Goal: Transaction & Acquisition: Purchase product/service

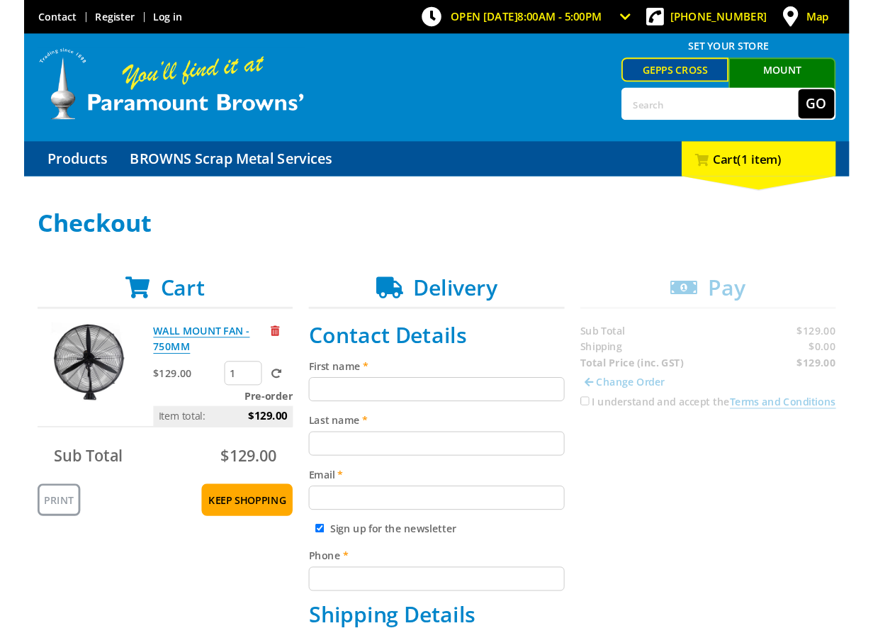
scroll to position [86, 0]
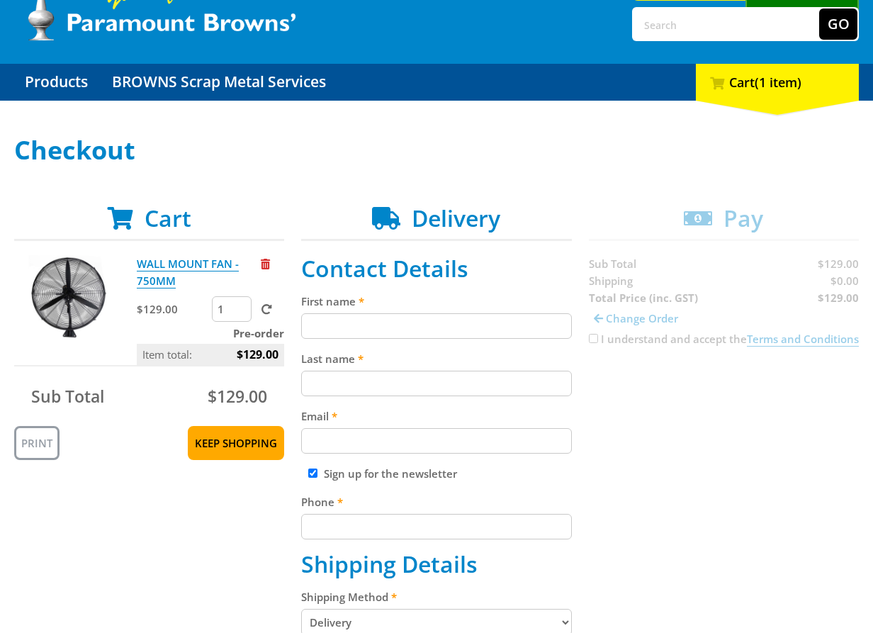
click at [455, 313] on input "First name" at bounding box center [436, 326] width 270 height 26
paste input "[PERSON_NAME]"
type input "[PERSON_NAME]"
drag, startPoint x: 458, startPoint y: 359, endPoint x: 454, endPoint y: 370, distance: 11.9
click at [455, 361] on label "Last name" at bounding box center [436, 358] width 270 height 17
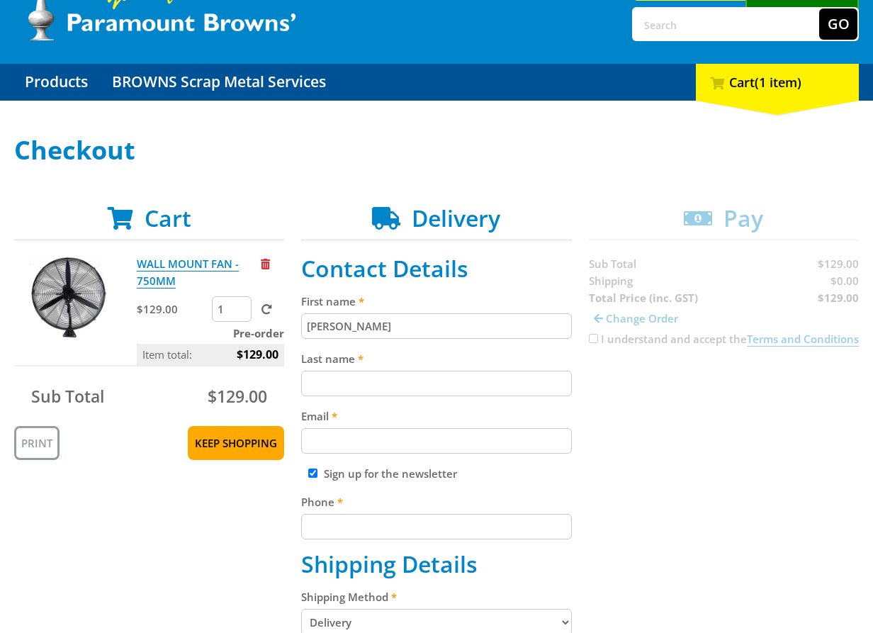
click at [455, 370] on input "Last name" at bounding box center [436, 383] width 270 height 26
click at [454, 372] on input "Last name" at bounding box center [436, 383] width 270 height 26
paste input "[PERSON_NAME]"
type input "[PERSON_NAME]"
click at [515, 450] on input "Email" at bounding box center [436, 441] width 270 height 26
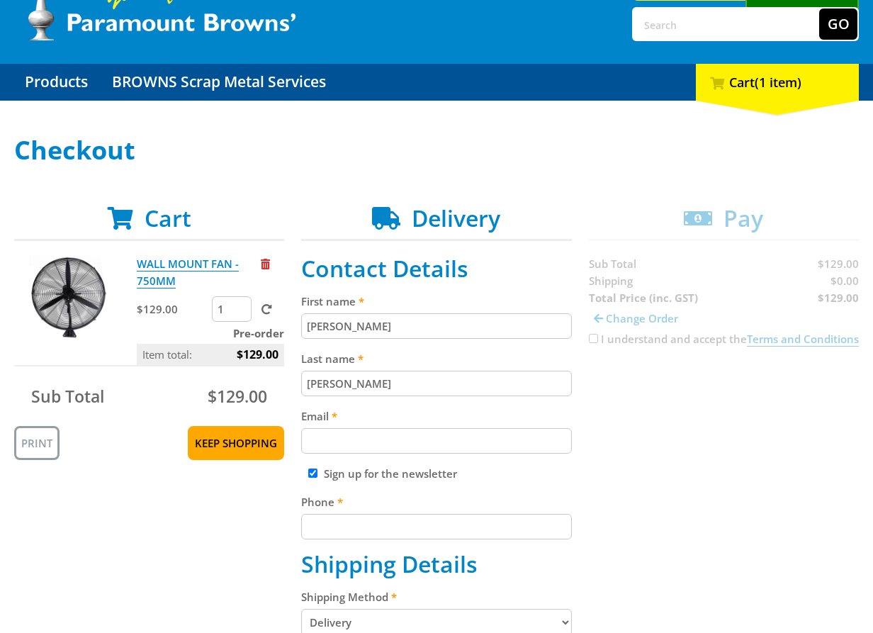
paste input "[EMAIL_ADDRESS][DOMAIN_NAME]"
type input "[EMAIL_ADDRESS][DOMAIN_NAME]"
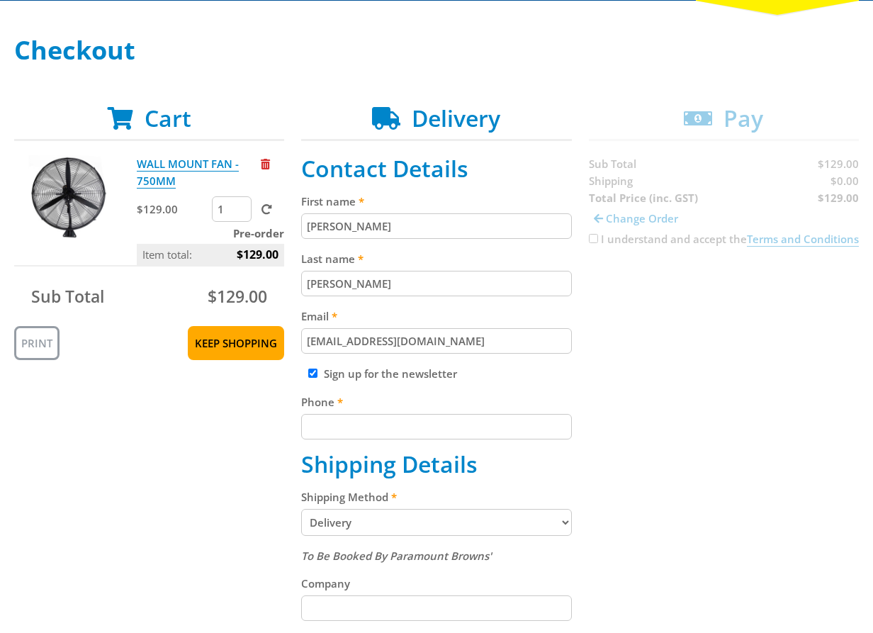
scroll to position [187, 0]
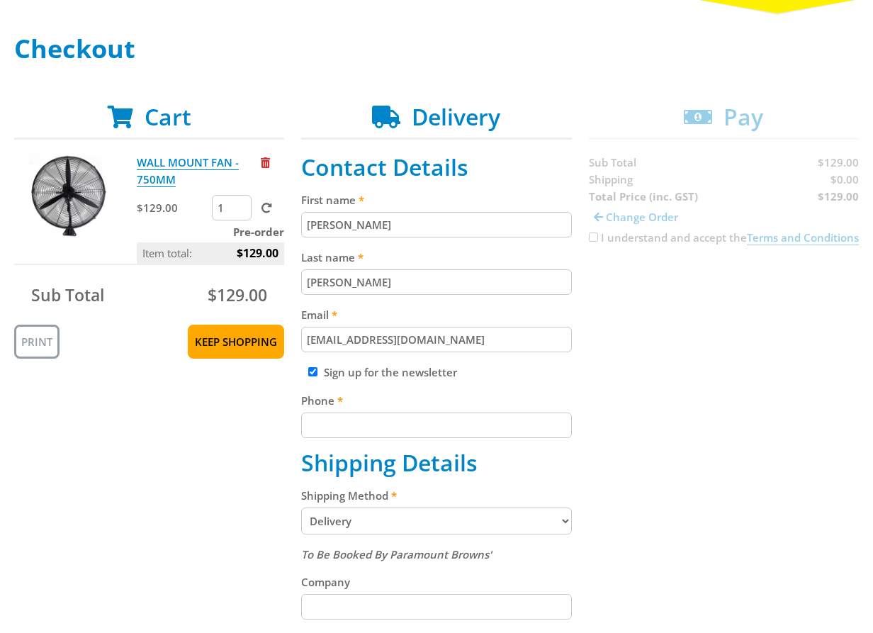
click at [504, 429] on input "Phone" at bounding box center [436, 425] width 270 height 26
paste input "[PHONE_NUMBER]"
type input "[PHONE_NUMBER]"
click at [715, 420] on div "Cart WALL MOUNT FAN - 750MM $129.00 1 Pre-order Item total: $129.00 Sub Total $…" at bounding box center [436, 594] width 844 height 983
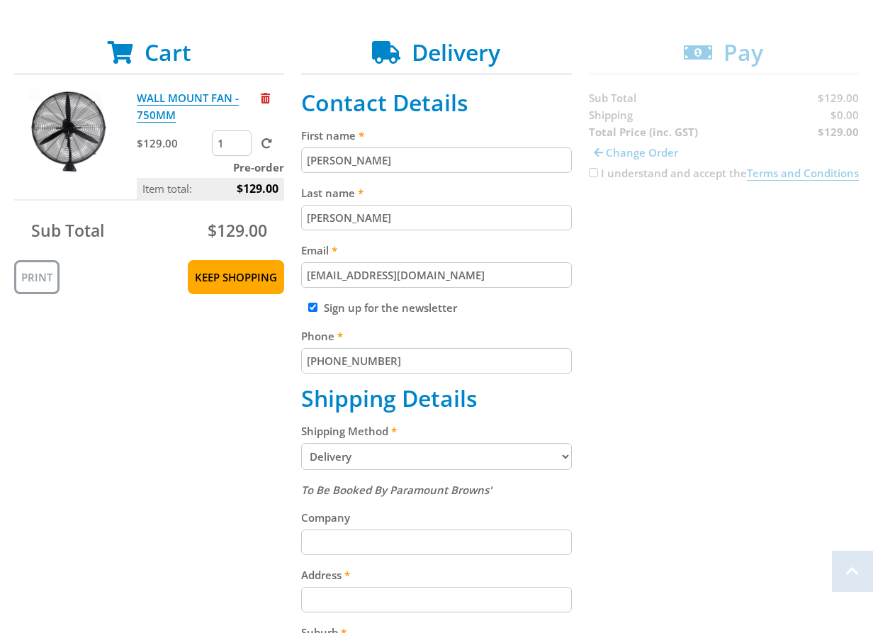
scroll to position [368, 0]
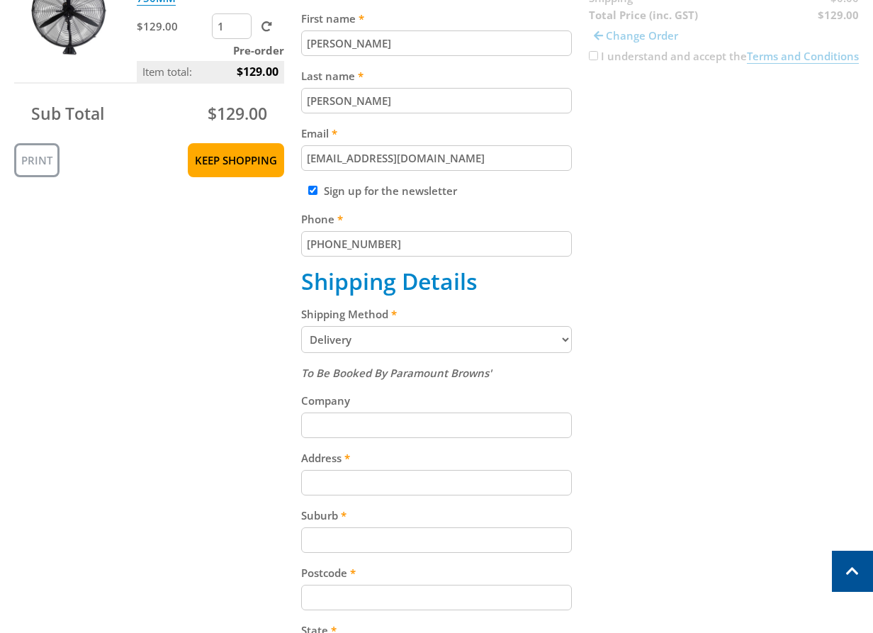
click at [725, 407] on div "Cart WALL MOUNT FAN - 750MM $129.00 1 Pre-order Item total: $129.00 Sub Total $…" at bounding box center [436, 413] width 844 height 983
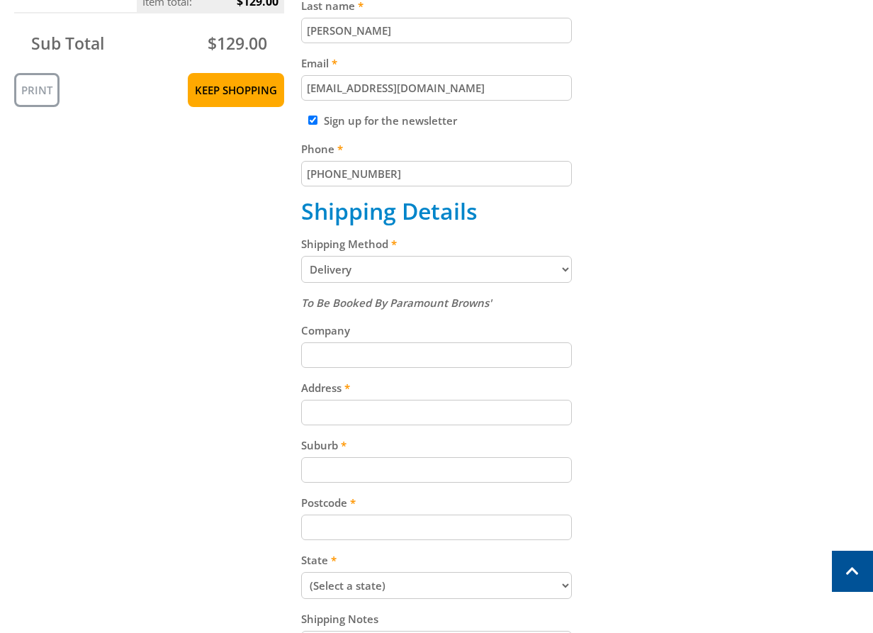
scroll to position [445, 0]
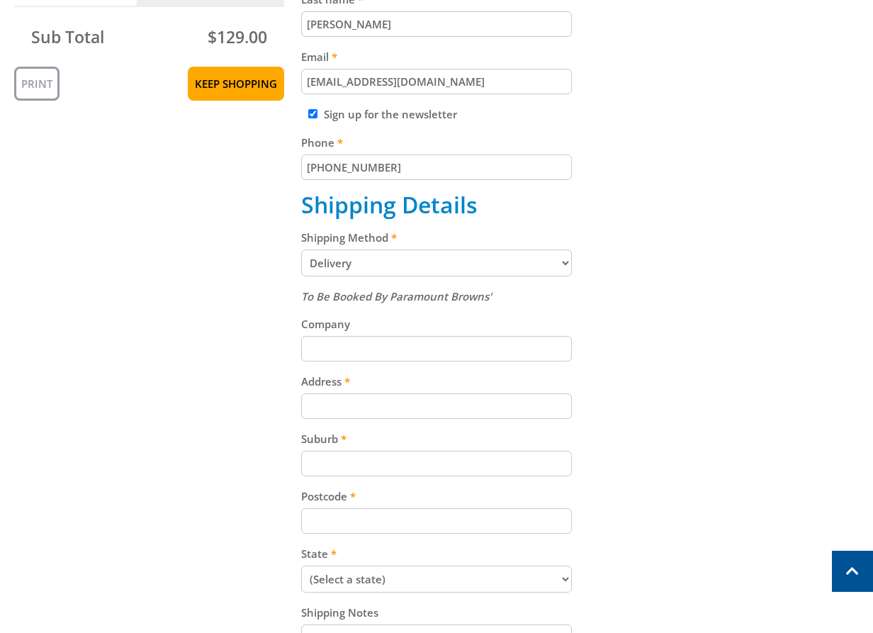
click at [389, 400] on input "Address" at bounding box center [436, 406] width 270 height 26
paste input "[STREET_ADDRESS]"
type input "[STREET_ADDRESS]"
click at [783, 384] on div "Cart WALL MOUNT FAN - 750MM $129.00 1 Pre-order Item total: $129.00 Sub Total $…" at bounding box center [436, 337] width 844 height 983
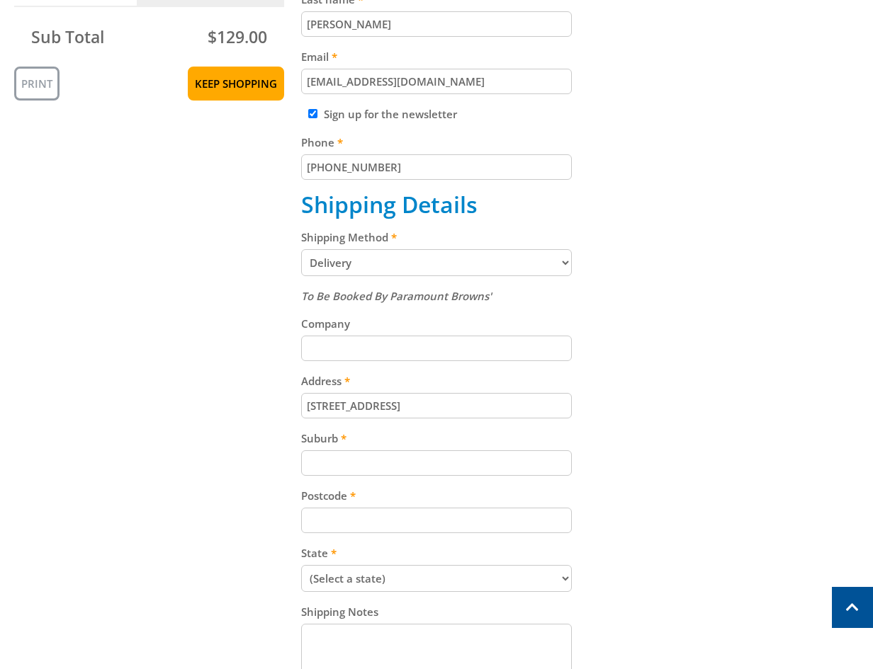
click at [378, 265] on select "Pickup from Gepps Cross Delivery" at bounding box center [436, 262] width 270 height 27
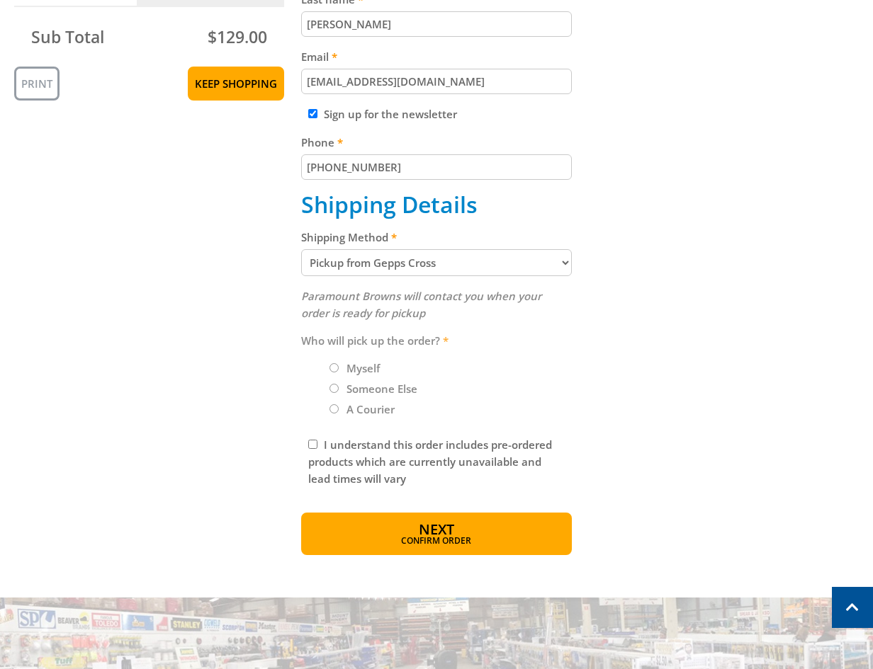
click at [733, 284] on div "Cart WALL MOUNT FAN - 750MM $129.00 1 Pre-order Item total: $129.00 Sub Total $…" at bounding box center [436, 201] width 844 height 710
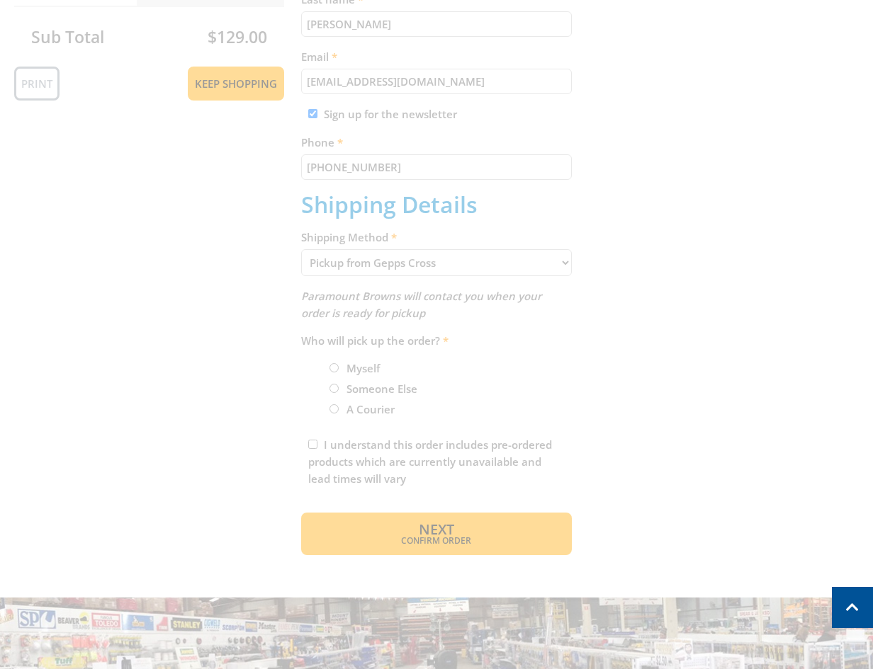
click at [699, 397] on div "Cart WALL MOUNT FAN - 750MM $129.00 1 Pre-order Item total: $129.00 Sub Total $…" at bounding box center [436, 201] width 844 height 710
click at [517, 253] on div "Cart WALL MOUNT FAN - 750MM $129.00 1 Pre-order Item total: $129.00 Sub Total $…" at bounding box center [436, 201] width 844 height 710
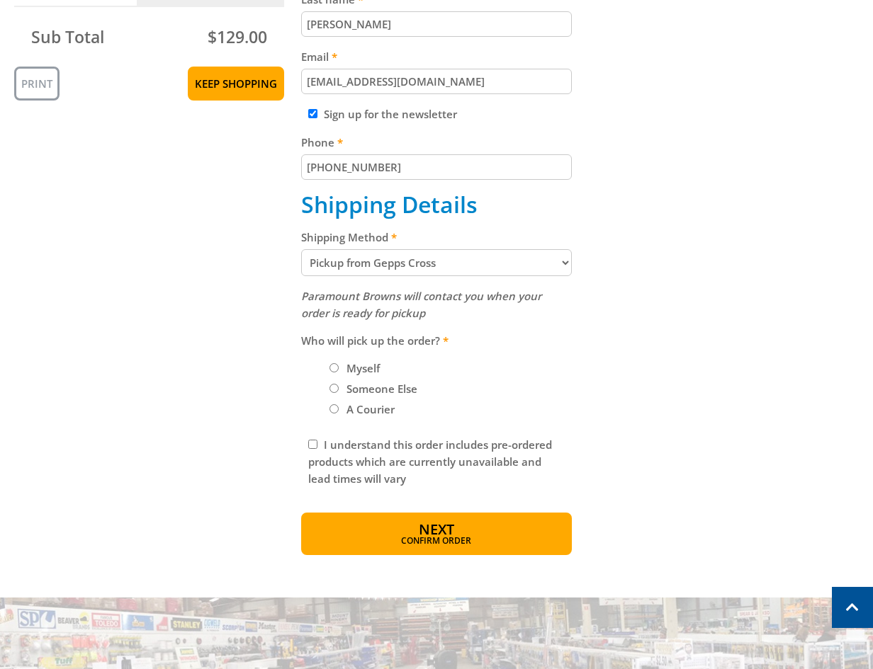
click at [517, 253] on select "Pickup from Gepps Cross Delivery" at bounding box center [436, 262] width 270 height 27
select select "Delivery"
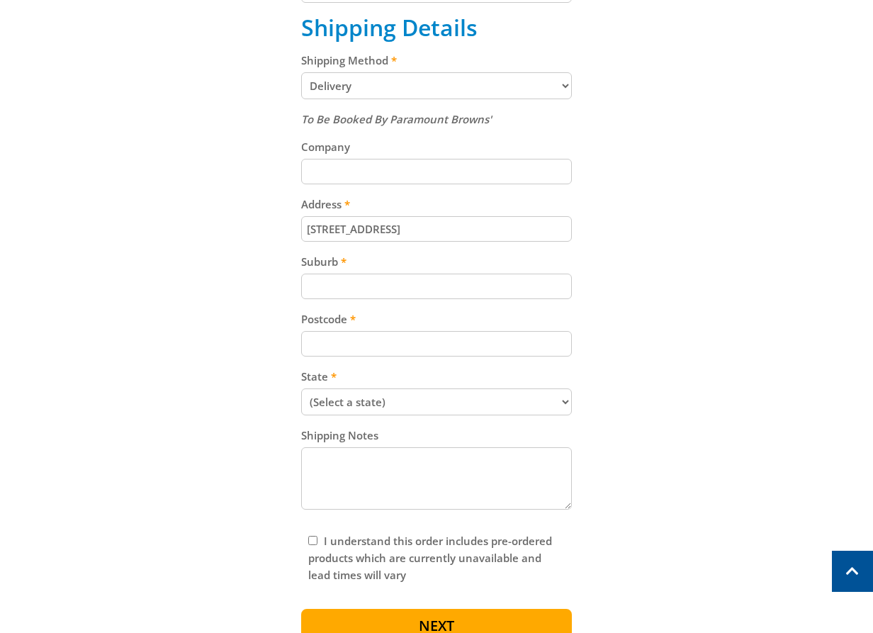
scroll to position [647, 0]
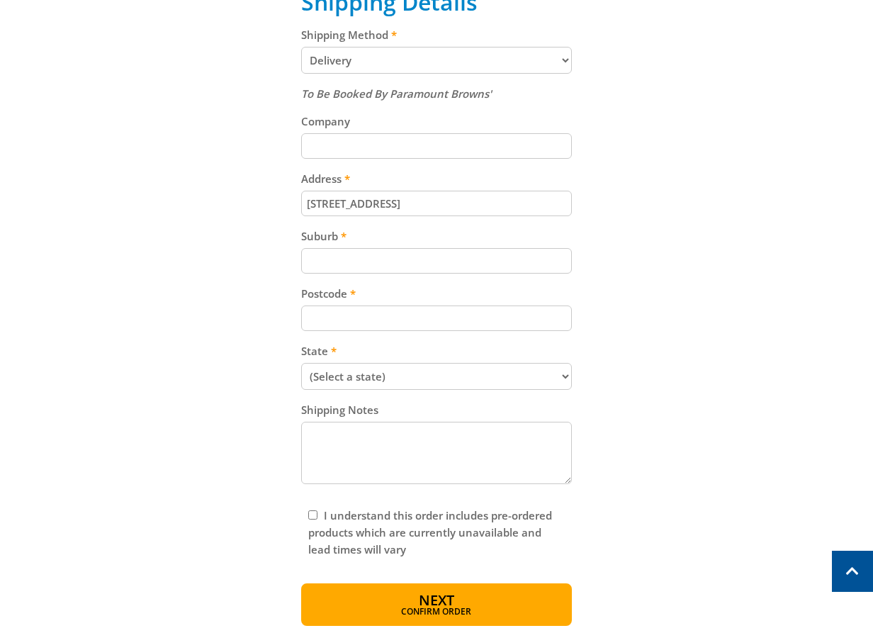
click at [336, 312] on input "Postcode" at bounding box center [436, 318] width 270 height 26
paste input "5094"
type input "5094"
click at [459, 379] on select "(Select a state) [GEOGRAPHIC_DATA] [GEOGRAPHIC_DATA] [GEOGRAPHIC_DATA] [GEOGRAP…" at bounding box center [436, 376] width 270 height 27
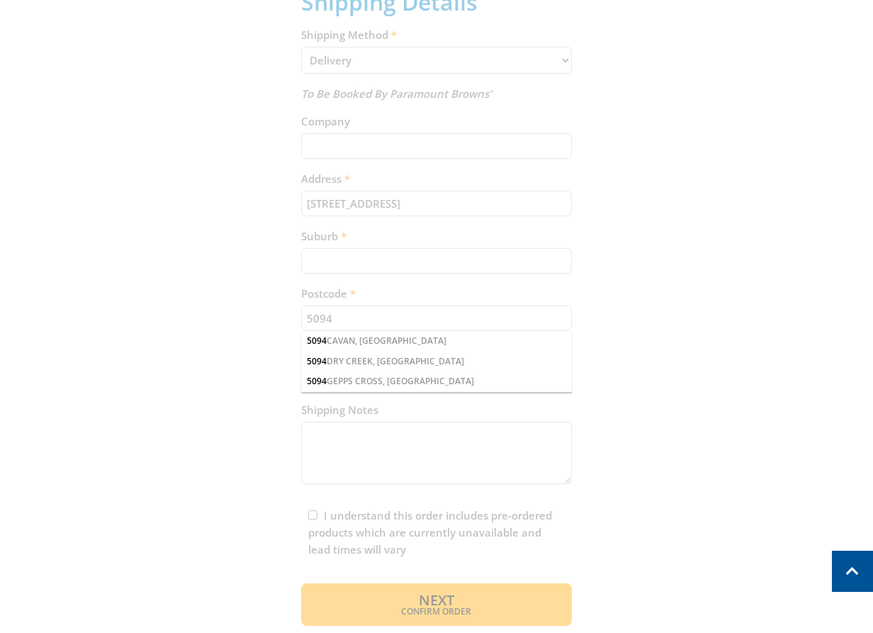
select select "SA"
click at [301, 363] on select "(Select a state) [GEOGRAPHIC_DATA] [GEOGRAPHIC_DATA] [GEOGRAPHIC_DATA] [GEOGRAP…" at bounding box center [436, 376] width 270 height 27
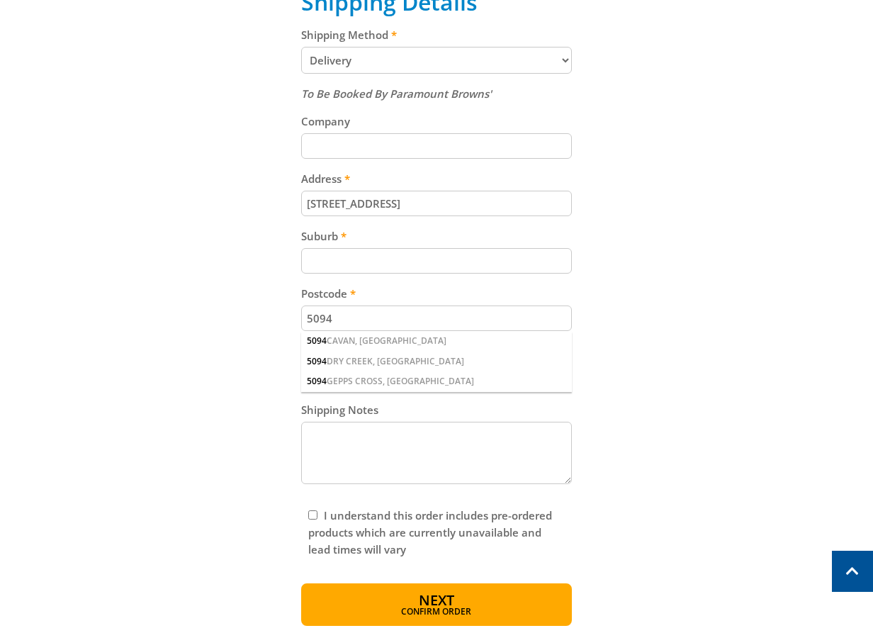
click at [692, 302] on div "Cart WALL MOUNT FAN - 750MM $129.00 1 Pre-order Item total: $129.00 Sub Total $…" at bounding box center [436, 134] width 844 height 983
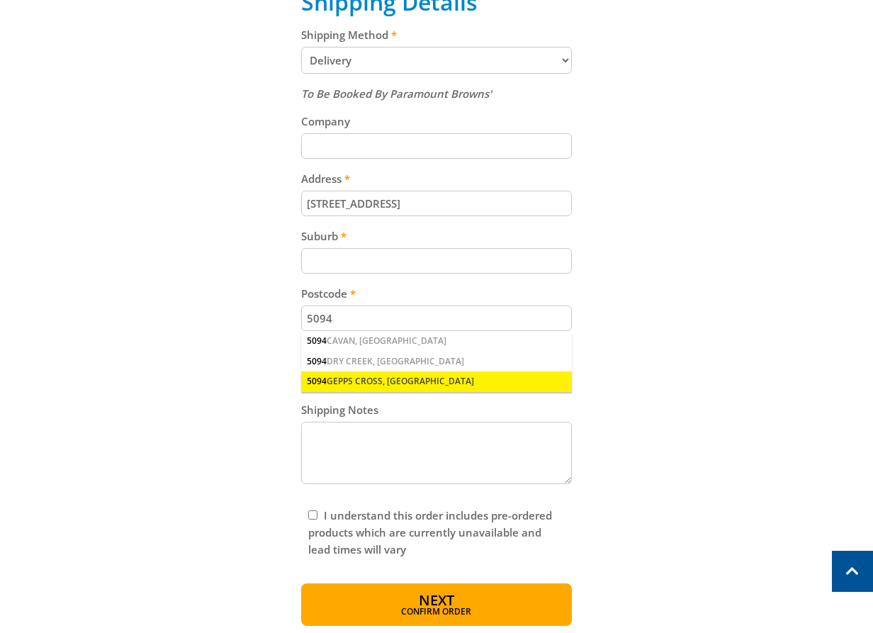
click at [371, 378] on div "5094 GEPPS CROSS, [GEOGRAPHIC_DATA]" at bounding box center [436, 381] width 270 height 20
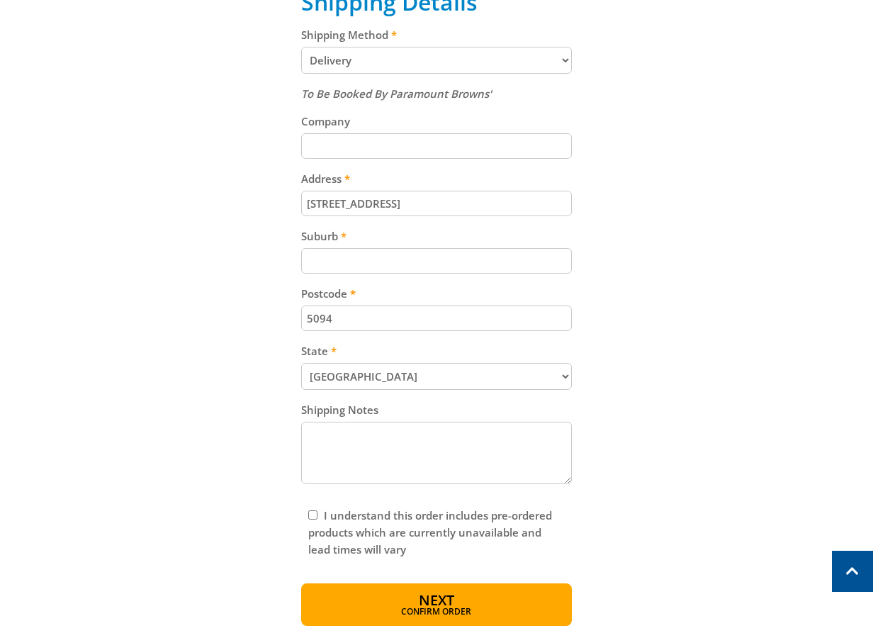
click at [625, 290] on div "Cart WALL MOUNT FAN - 750MM $129.00 1 Pre-order Item total: $129.00 Sub Total $…" at bounding box center [436, 134] width 844 height 983
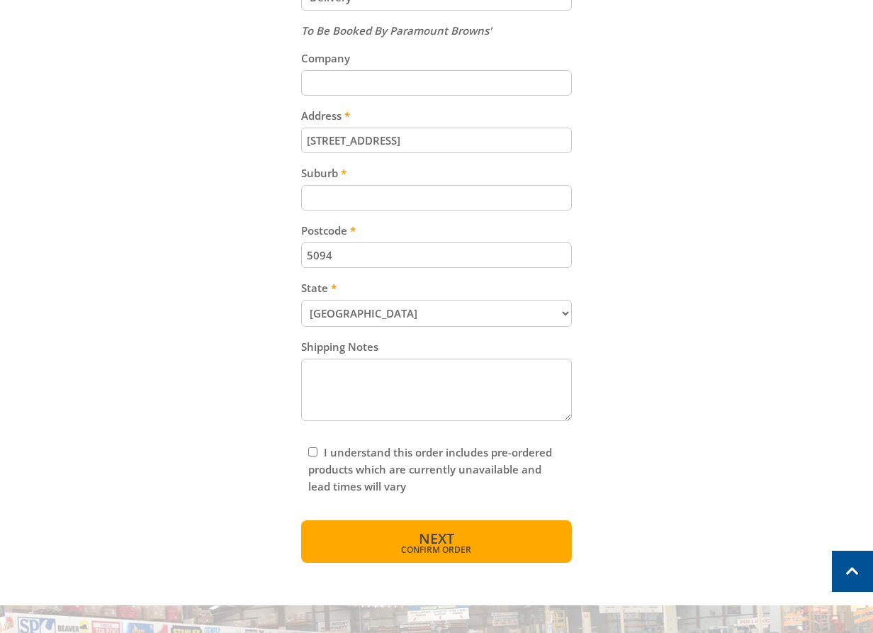
scroll to position [743, 0]
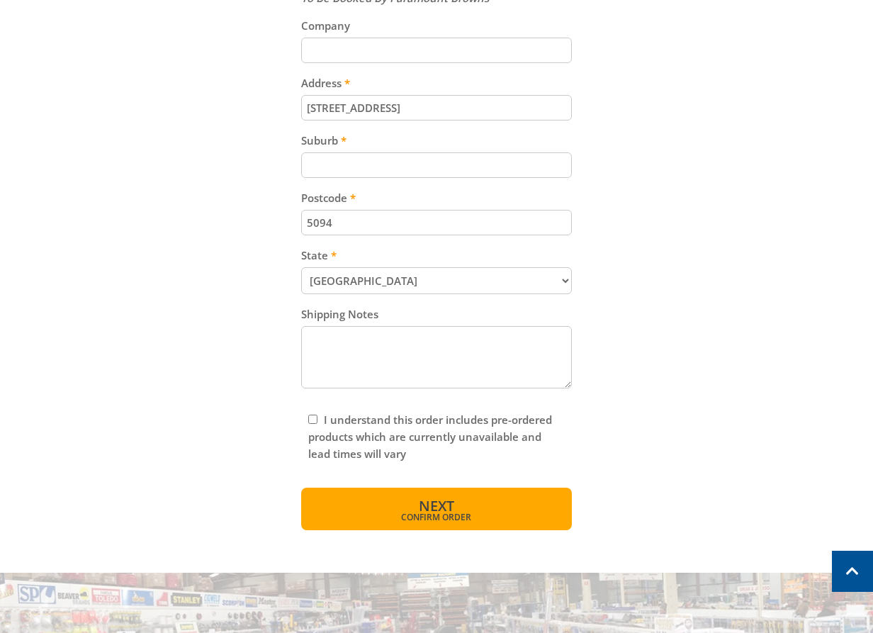
click at [491, 508] on button "Next Confirm order" at bounding box center [436, 508] width 270 height 43
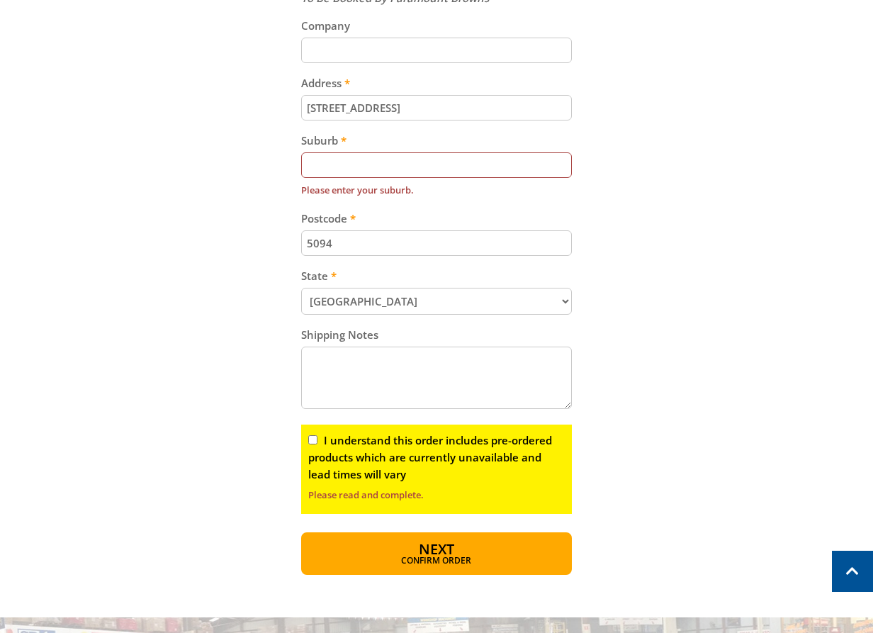
paste input "Gepps Cross"
click at [495, 159] on input "Gepps Cross" at bounding box center [436, 165] width 270 height 26
type input "Gepps Cross"
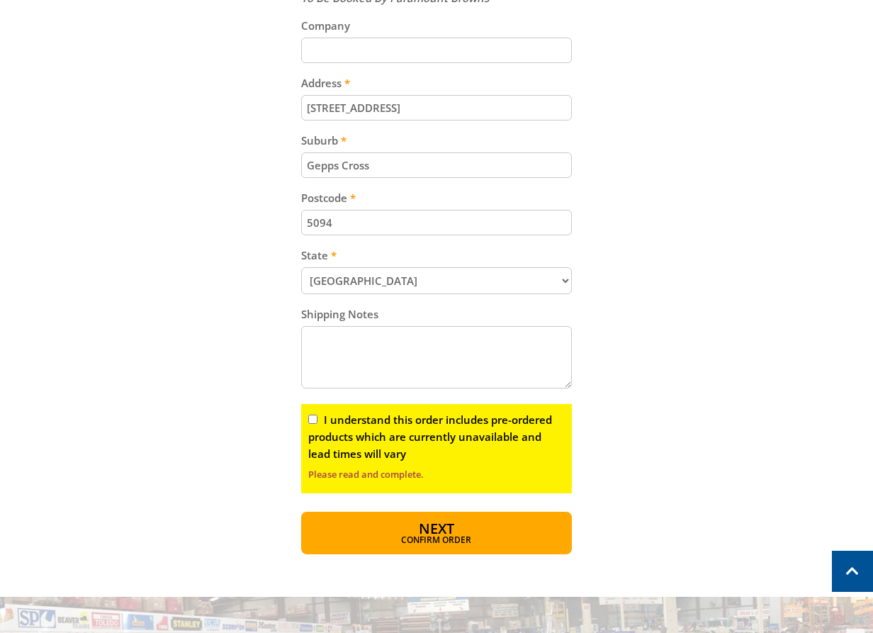
click at [684, 220] on div "Cart WALL MOUNT FAN - 750MM $129.00 1 Pre-order Item total: $129.00 Sub Total $…" at bounding box center [436, 50] width 844 height 1007
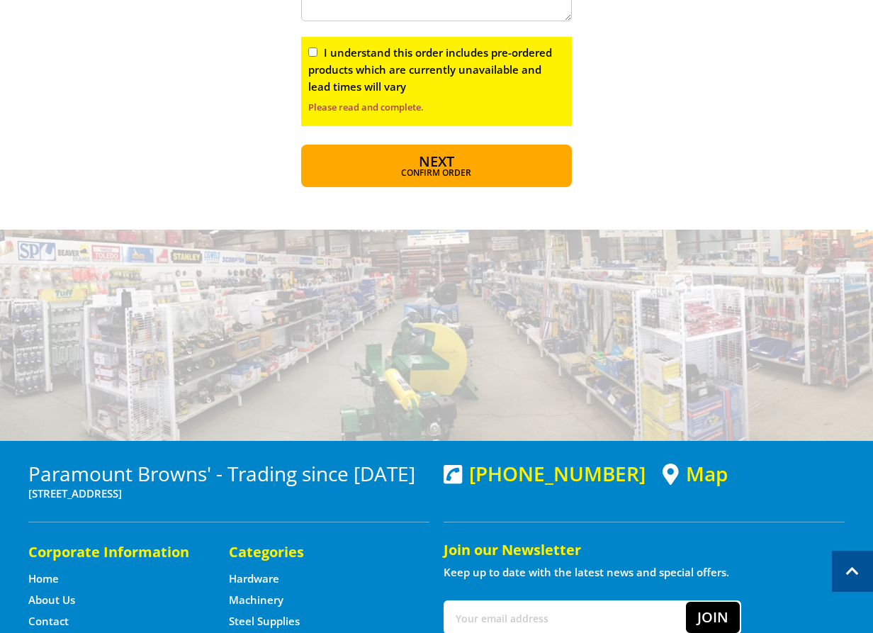
scroll to position [1101, 0]
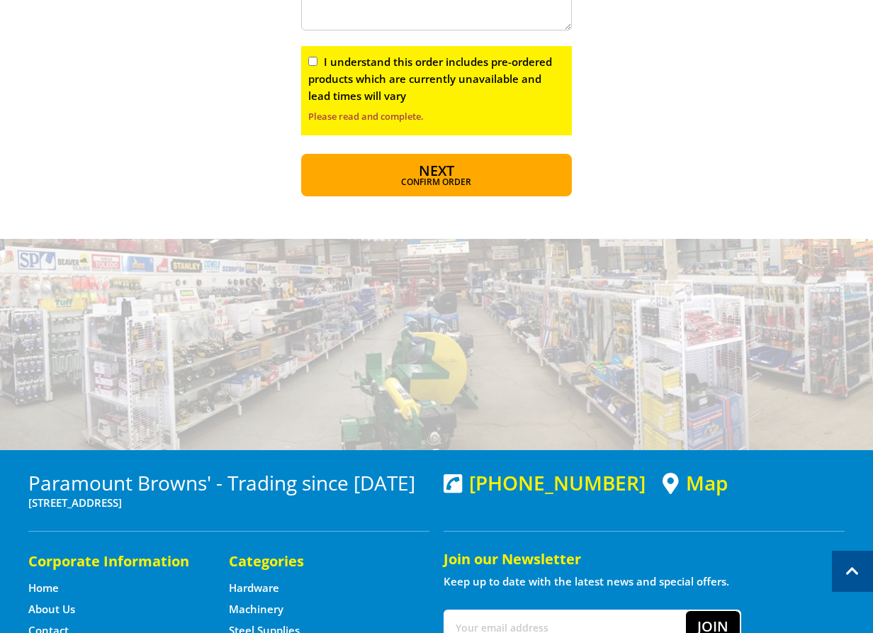
click at [314, 57] on input "I understand this order includes pre-ordered products which are currently unava…" at bounding box center [312, 61] width 9 height 9
checkbox input "true"
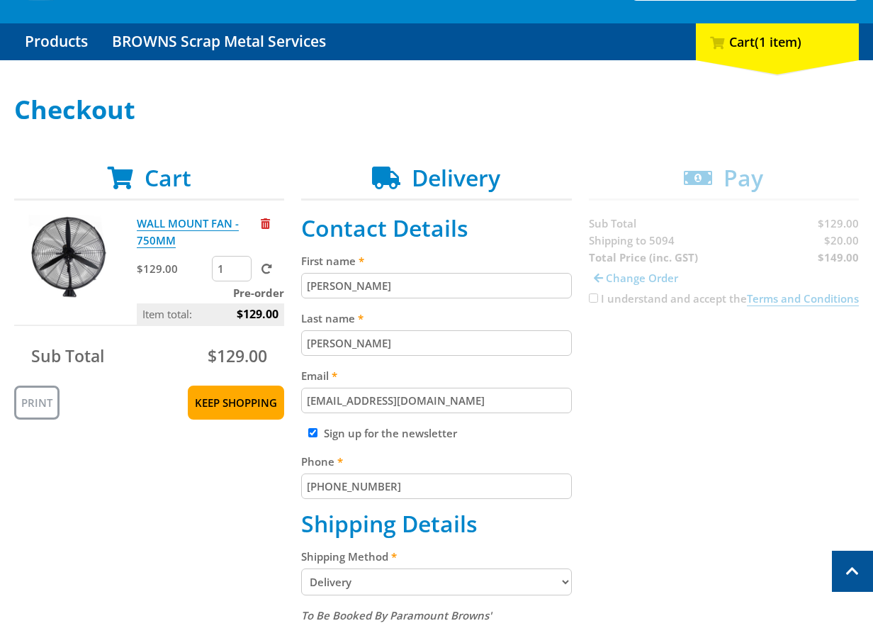
scroll to position [0, 0]
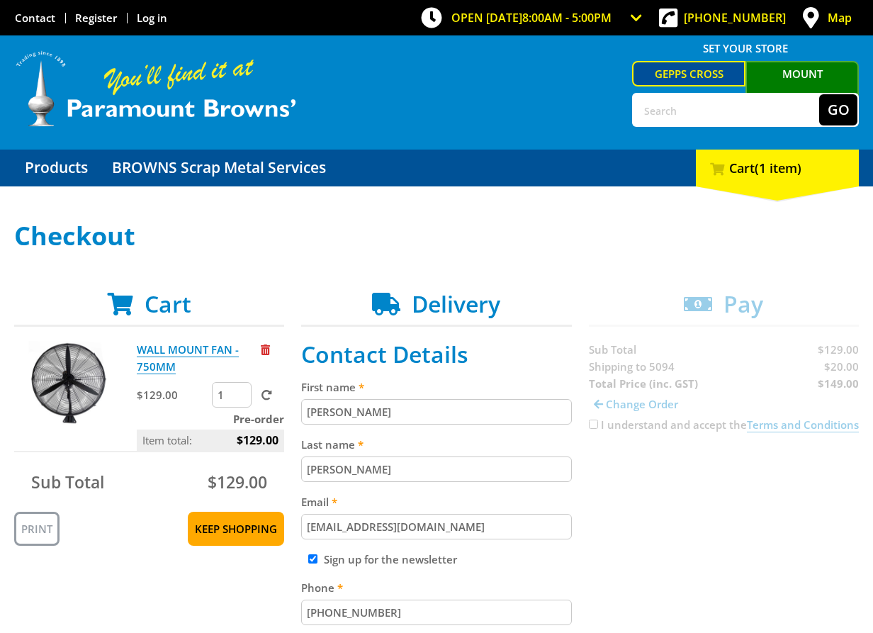
copy strong "149.00"
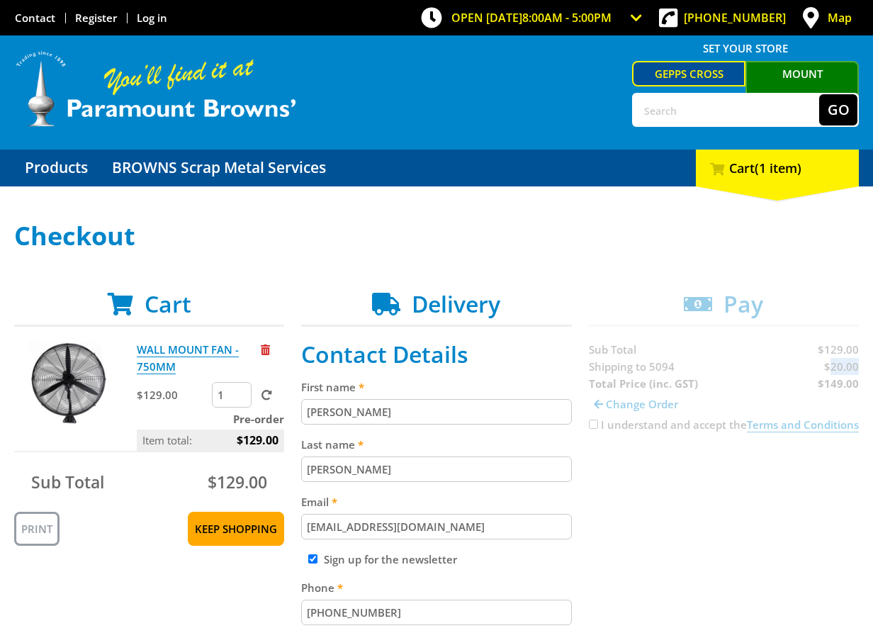
copy span "20.00"
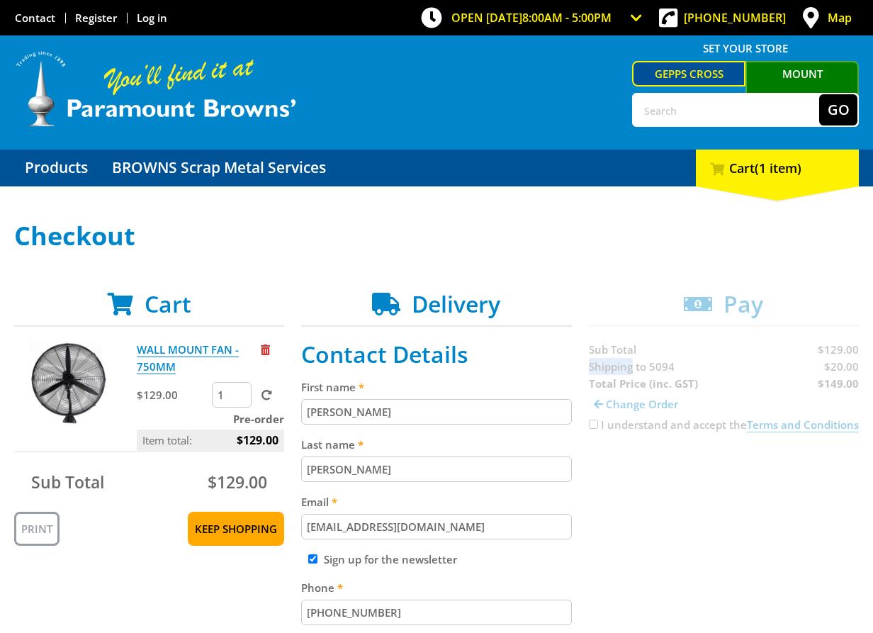
copy span "Shipping"
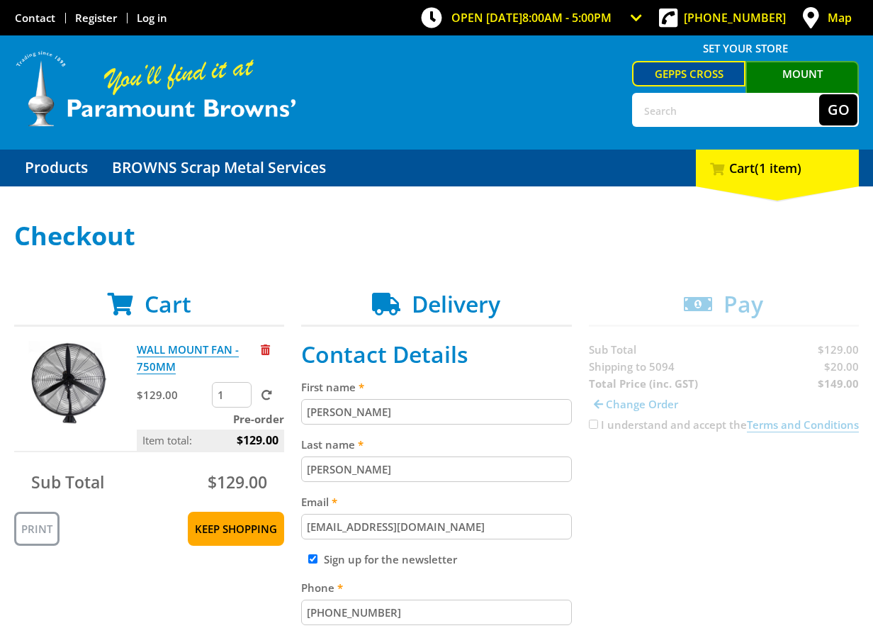
drag, startPoint x: 717, startPoint y: 509, endPoint x: 832, endPoint y: 491, distance: 116.1
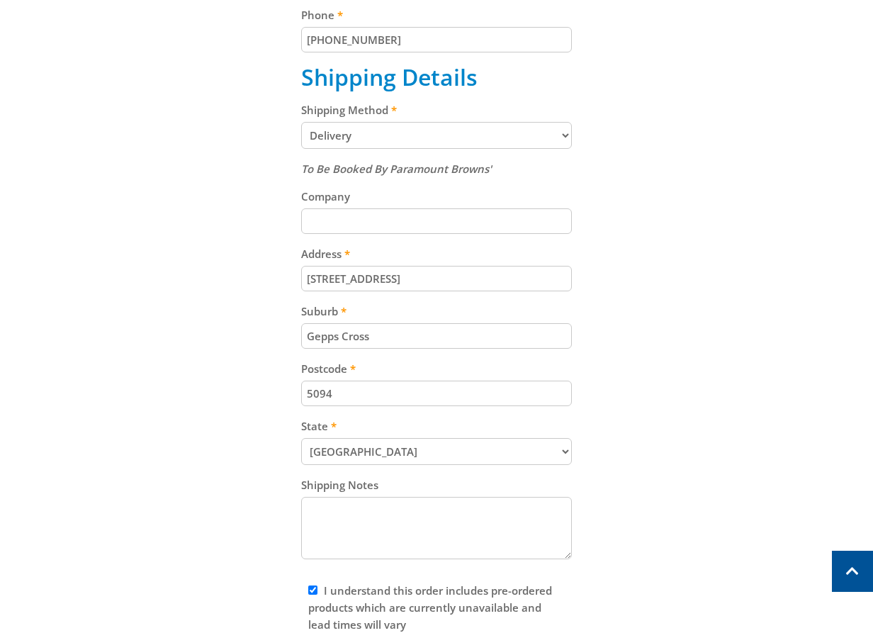
scroll to position [214, 0]
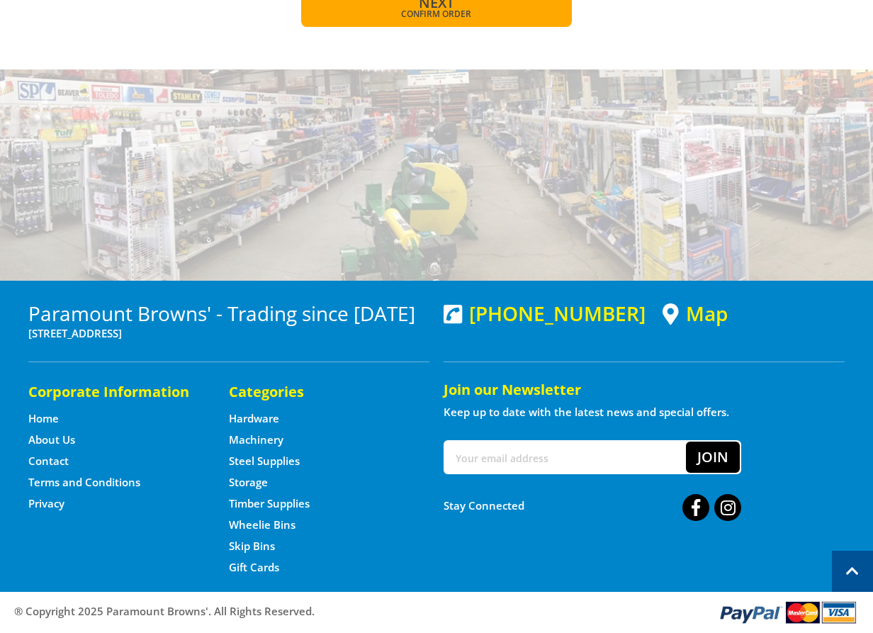
click at [460, 18] on span "Confirm order" at bounding box center [436, 14] width 209 height 9
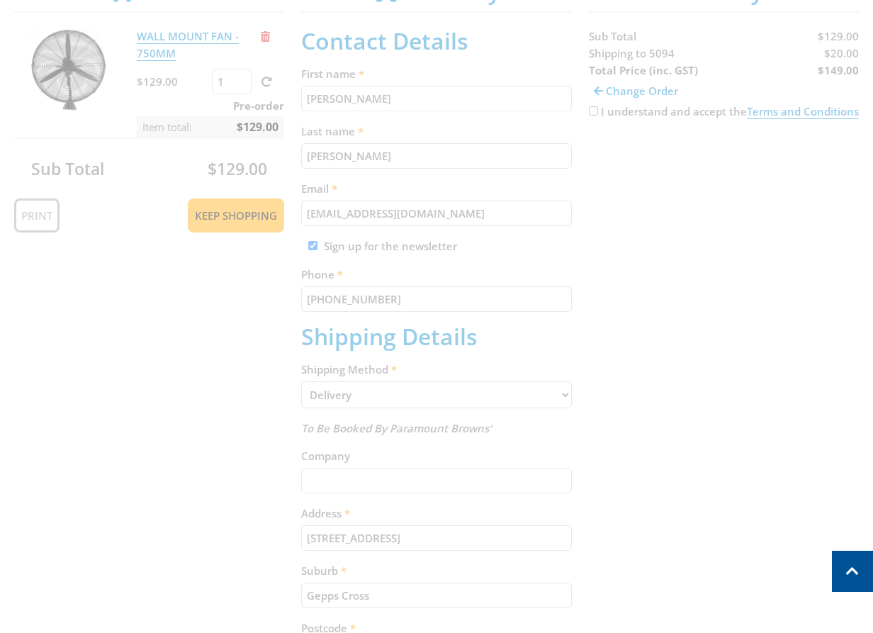
scroll to position [79, 0]
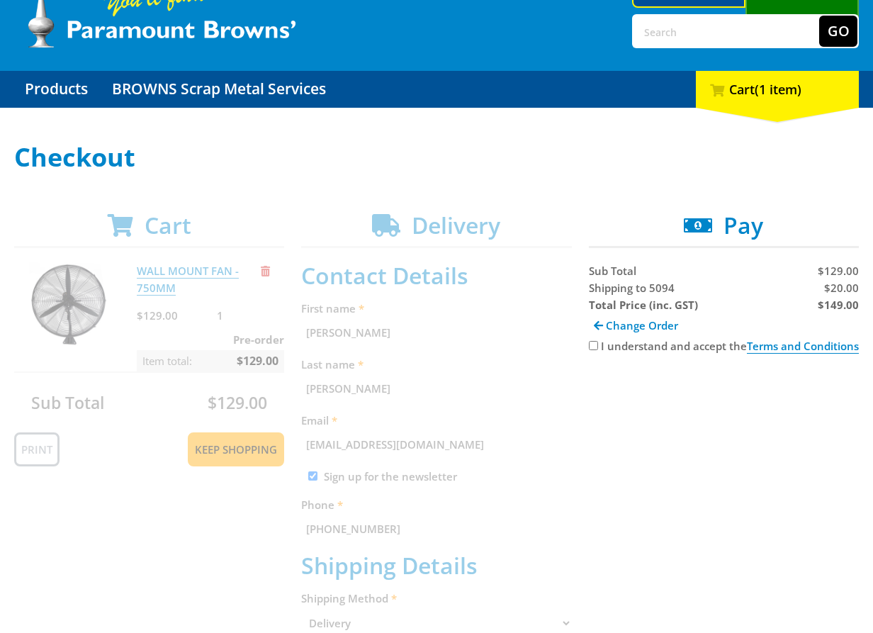
click at [589, 344] on input "I understand and accept the Terms and Conditions" at bounding box center [593, 345] width 9 height 9
checkbox input "true"
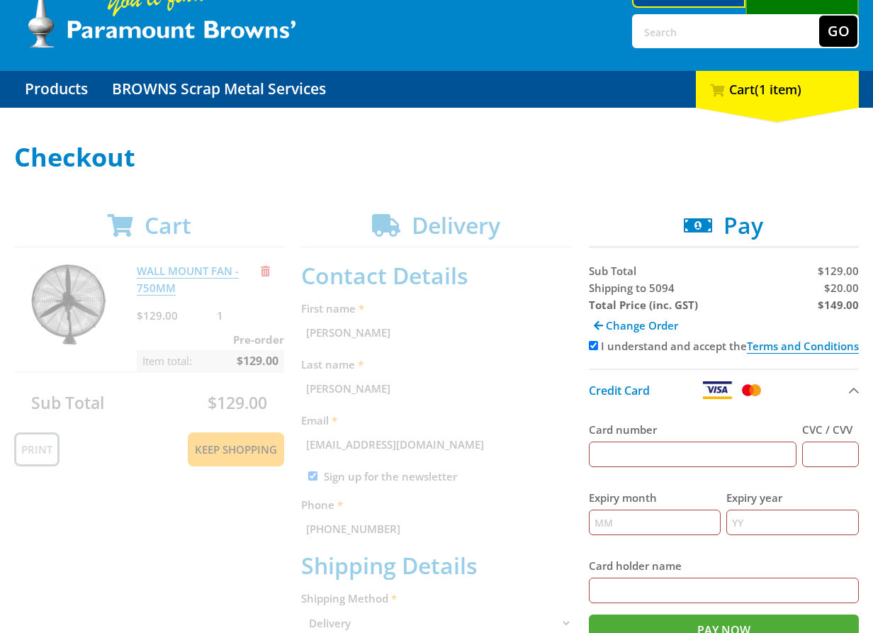
click at [659, 464] on input "Card number" at bounding box center [693, 454] width 208 height 26
type input "[CREDIT_CARD_NUMBER]"
type input "•••"
type input "12"
type input "2025"
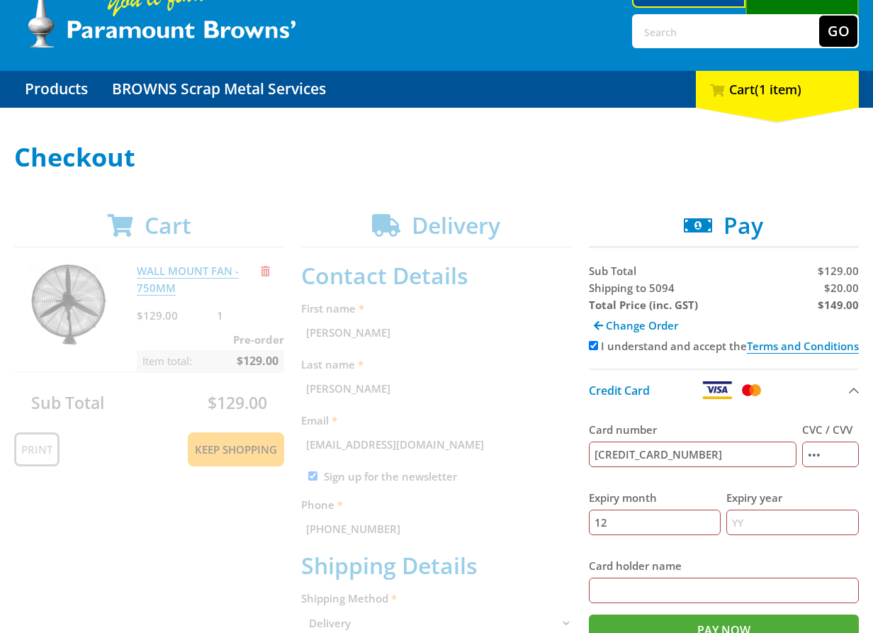
type input "[PERSON_NAME]"
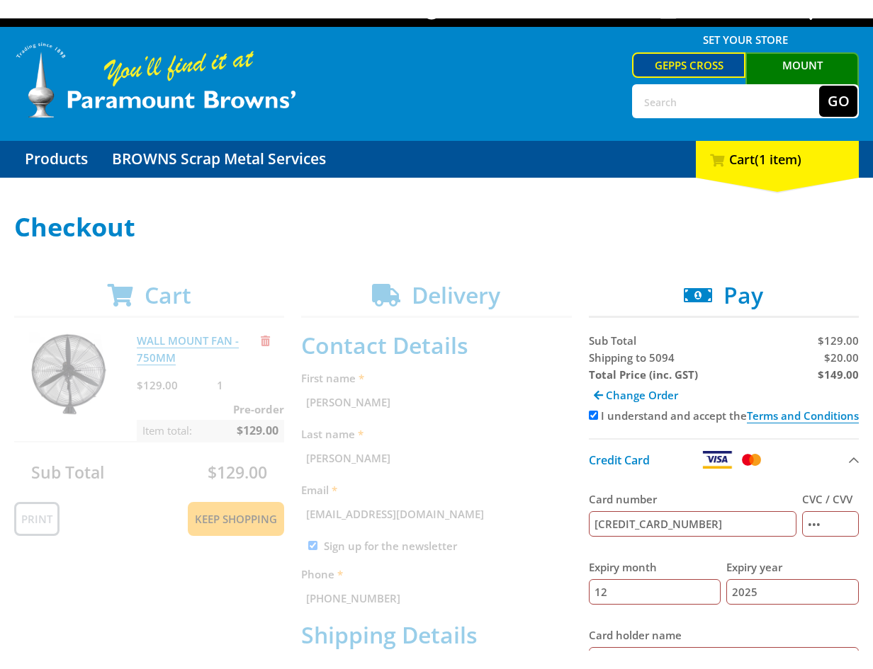
scroll to position [18, 0]
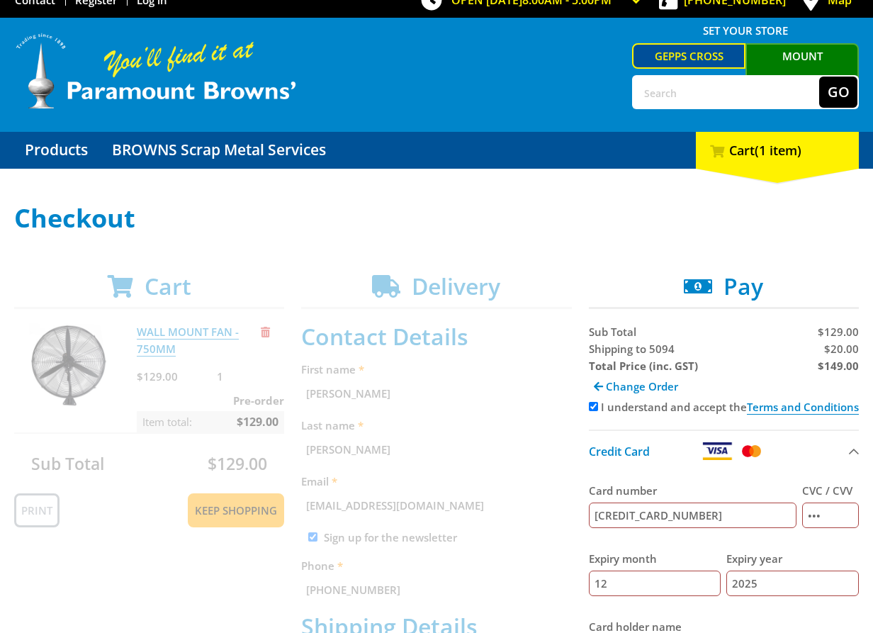
click at [569, 220] on h1 "Checkout" at bounding box center [436, 218] width 844 height 28
click at [737, 232] on h1 "Checkout" at bounding box center [436, 218] width 844 height 28
